Goal: Transaction & Acquisition: Purchase product/service

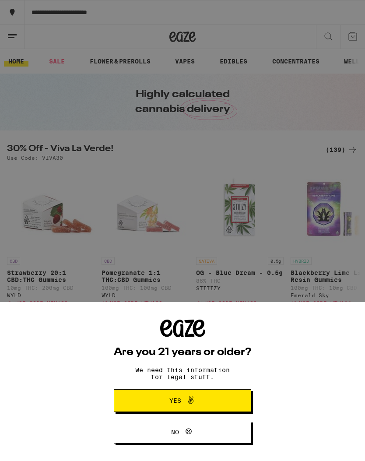
click at [191, 399] on icon at bounding box center [191, 400] width 11 height 11
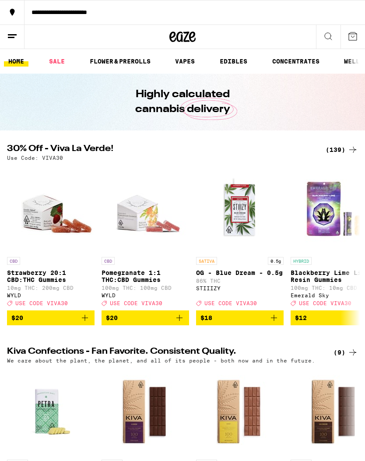
click at [15, 35] on icon at bounding box center [12, 36] width 11 height 11
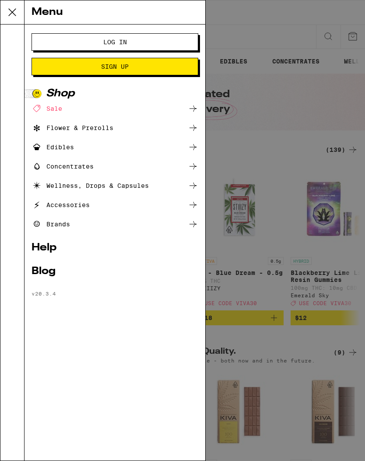
click at [117, 45] on span "Log In" at bounding box center [115, 42] width 24 height 6
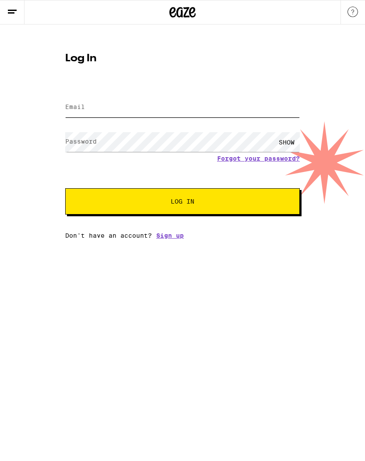
click at [158, 109] on input "Email" at bounding box center [182, 108] width 235 height 20
type input "[EMAIL_ADDRESS][DOMAIN_NAME]"
click at [183, 203] on button "Log In" at bounding box center [182, 201] width 235 height 26
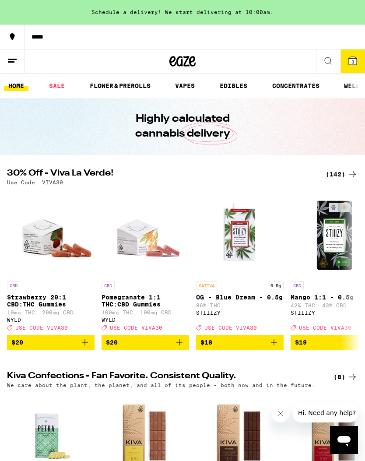
click at [352, 60] on span "3" at bounding box center [353, 61] width 3 height 5
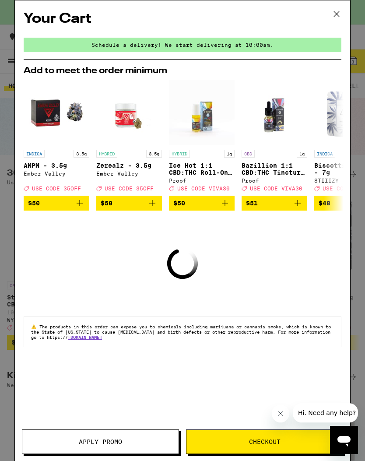
click at [267, 443] on span "Checkout" at bounding box center [265, 442] width 32 height 6
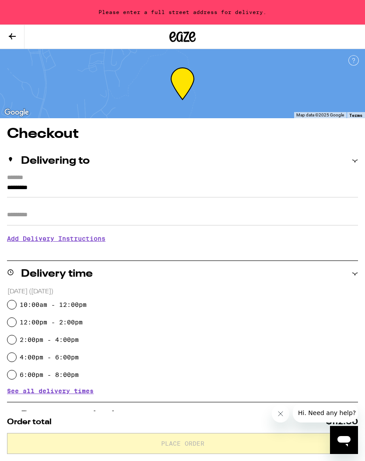
click at [15, 304] on input "10:00am - 12:00pm" at bounding box center [11, 304] width 9 height 9
radio input "true"
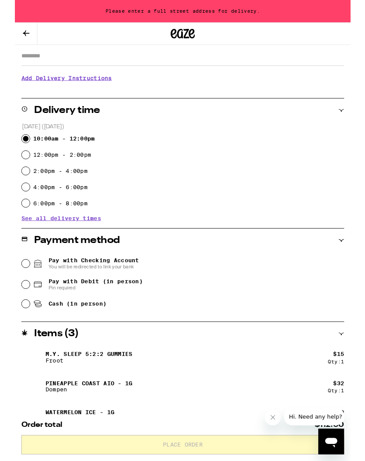
scroll to position [162, 0]
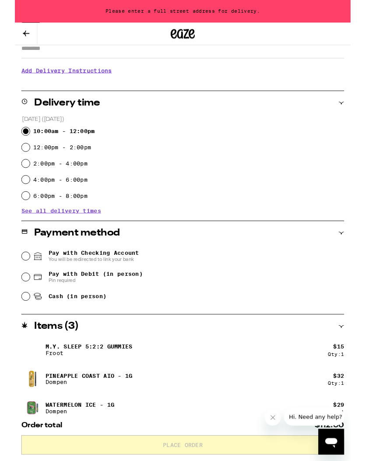
click at [11, 327] on input "Cash (in person)" at bounding box center [11, 322] width 9 height 9
radio input "true"
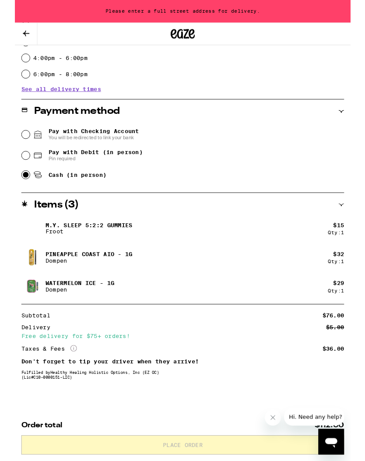
scroll to position [305, 0]
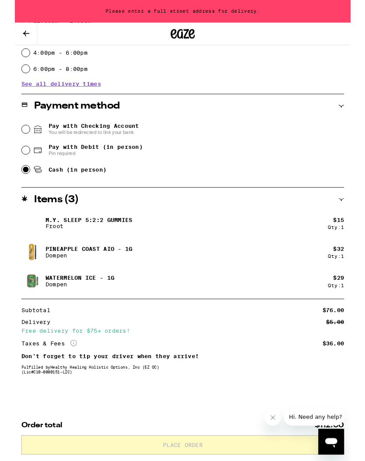
click at [65, 236] on p "M.Y. SLEEP 5:2:2 Gummies" at bounding box center [80, 239] width 95 height 7
click at [14, 34] on icon at bounding box center [12, 36] width 11 height 11
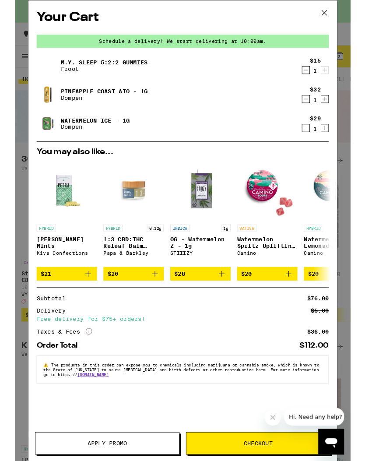
click at [334, 14] on icon at bounding box center [336, 13] width 13 height 13
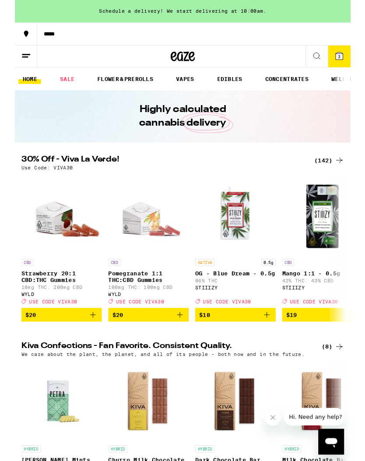
click at [329, 59] on icon at bounding box center [328, 61] width 11 height 11
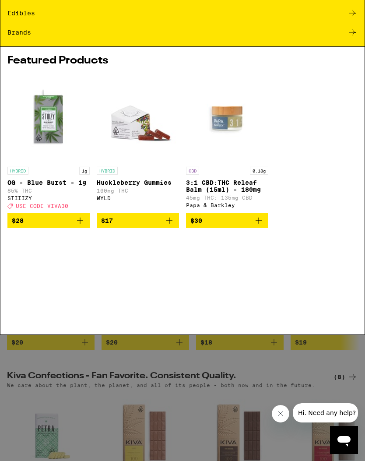
click at [346, 63] on div "Buy It Again" at bounding box center [182, 62] width 350 height 11
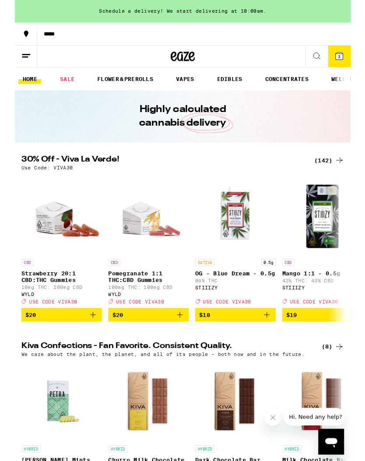
click at [330, 65] on icon at bounding box center [328, 61] width 11 height 11
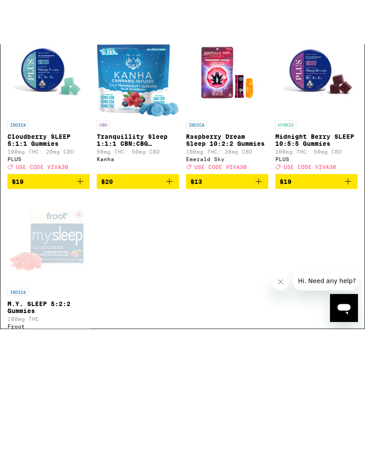
type input "My sleep"
click at [63, 240] on div "Open page for M.Y. SLEEP 5:2:2 Gummies from Froot" at bounding box center [48, 284] width 82 height 88
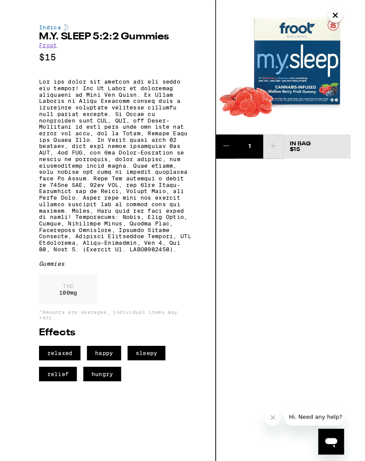
click at [349, 19] on icon "Close" at bounding box center [348, 16] width 11 height 13
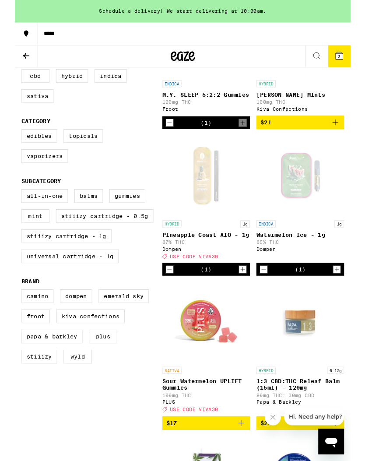
scroll to position [193, 0]
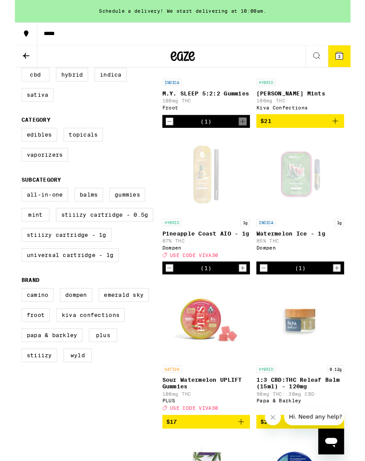
click at [271, 297] on icon "Decrement" at bounding box center [271, 291] width 8 height 11
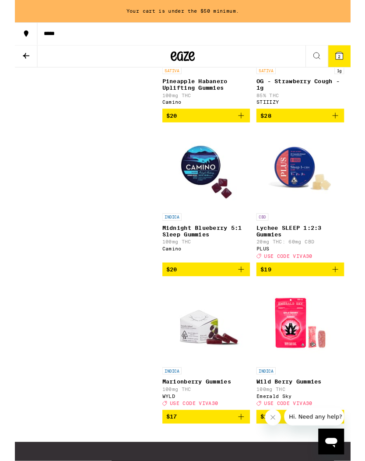
scroll to position [1172, 0]
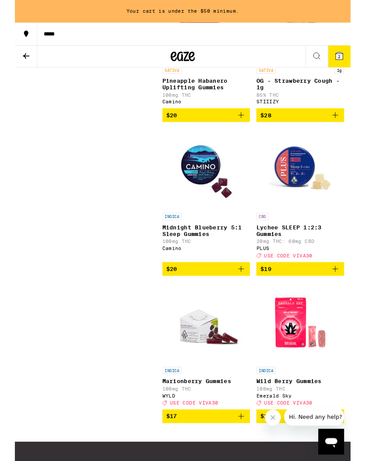
click at [351, 298] on icon "Add to bag" at bounding box center [348, 292] width 11 height 11
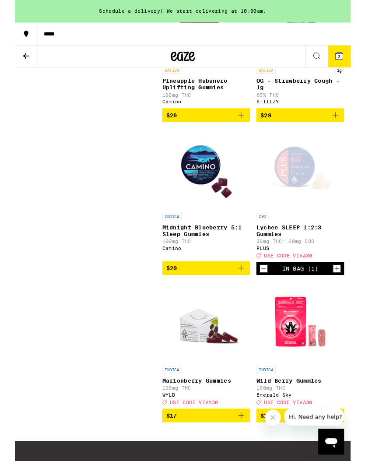
click at [353, 64] on span "3" at bounding box center [353, 61] width 3 height 5
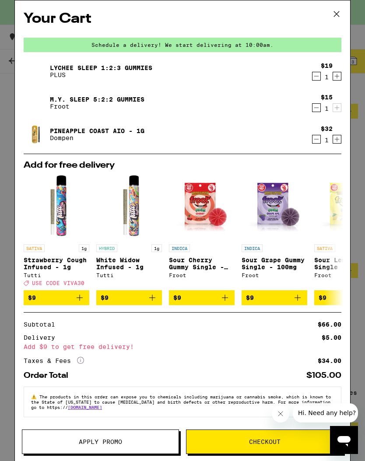
scroll to position [707, 0]
click at [337, 12] on icon at bounding box center [336, 13] width 13 height 13
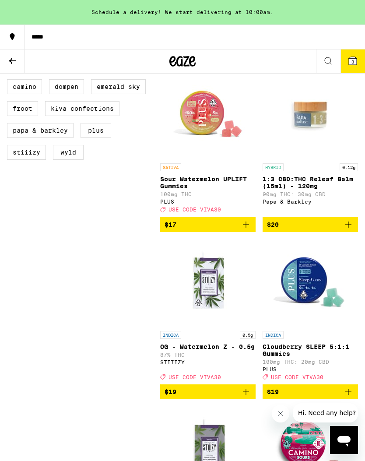
scroll to position [427, 0]
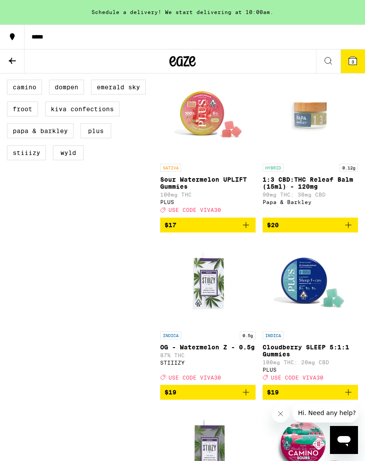
click at [250, 230] on icon "Add to bag" at bounding box center [246, 225] width 11 height 11
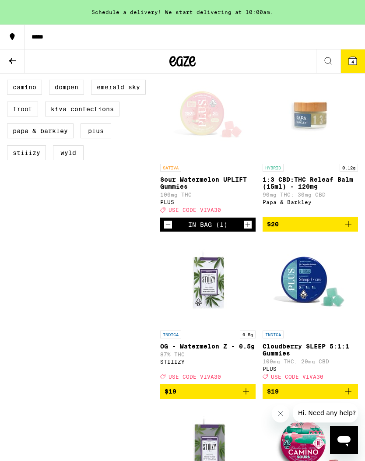
click at [355, 63] on icon at bounding box center [353, 61] width 8 height 8
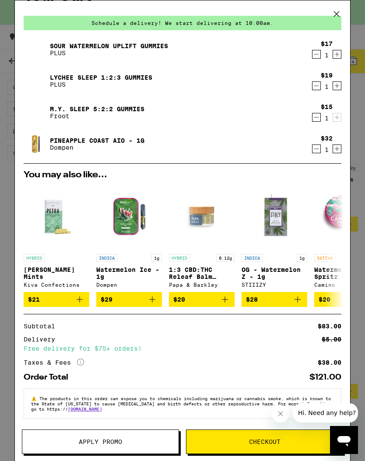
scroll to position [31, 0]
click at [265, 442] on span "Checkout" at bounding box center [265, 442] width 32 height 6
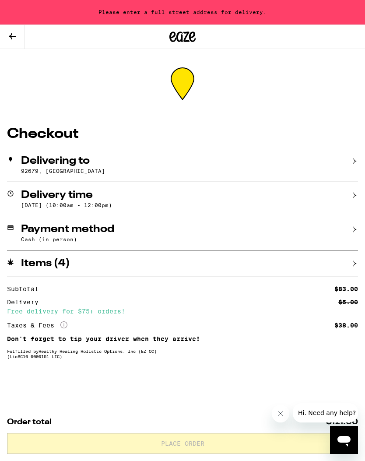
scroll to position [0, 0]
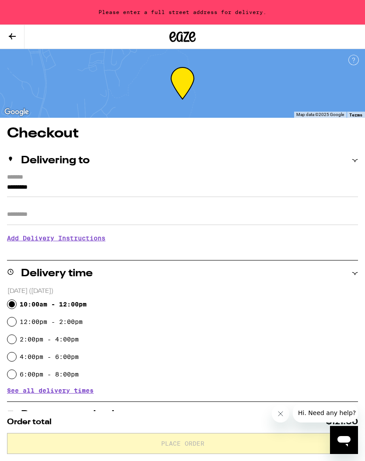
click at [87, 179] on label "*******" at bounding box center [182, 178] width 351 height 8
click at [87, 182] on input "*********" at bounding box center [182, 189] width 351 height 15
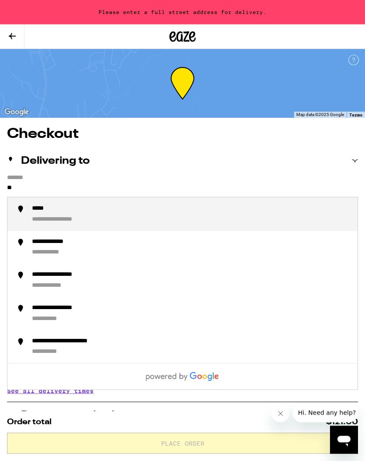
type input "*"
click at [94, 218] on div "**********" at bounding box center [67, 220] width 71 height 8
type input "**********"
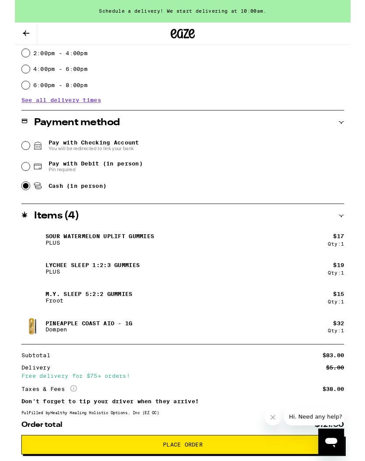
scroll to position [336, 0]
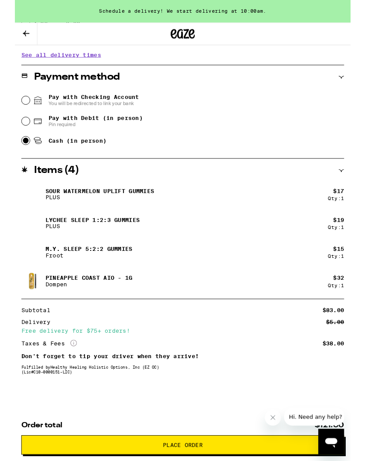
click at [277, 419] on button "Close message from company" at bounding box center [273, 418] width 18 height 18
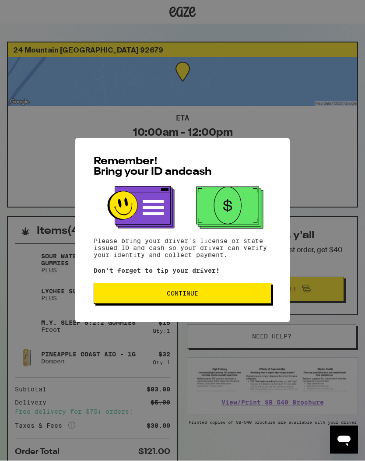
scroll to position [0, 0]
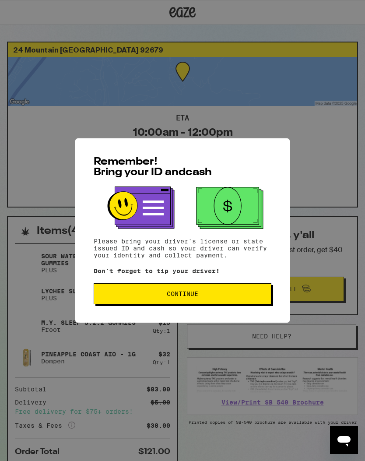
click at [180, 297] on span "Continue" at bounding box center [183, 294] width 32 height 6
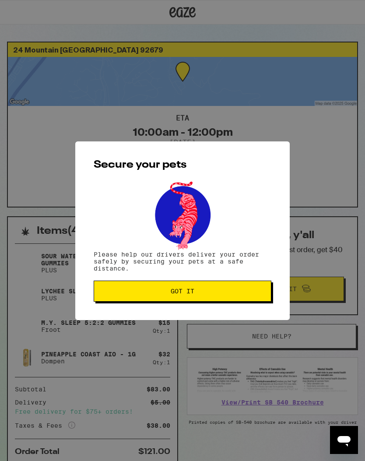
click at [193, 293] on span "Got it" at bounding box center [183, 291] width 24 height 6
